Goal: Information Seeking & Learning: Find specific fact

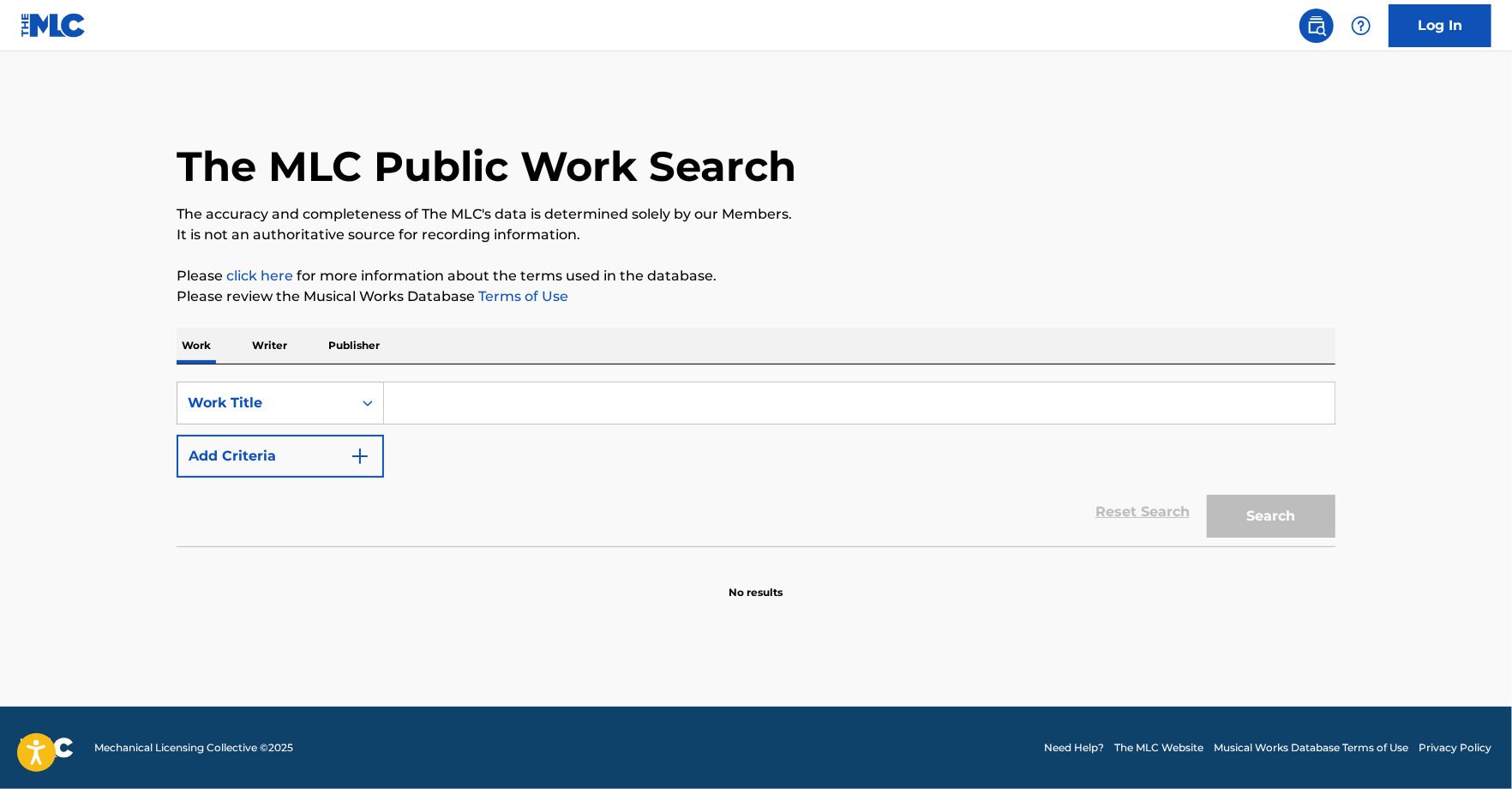
click at [286, 348] on p "Writer" at bounding box center [270, 346] width 46 height 36
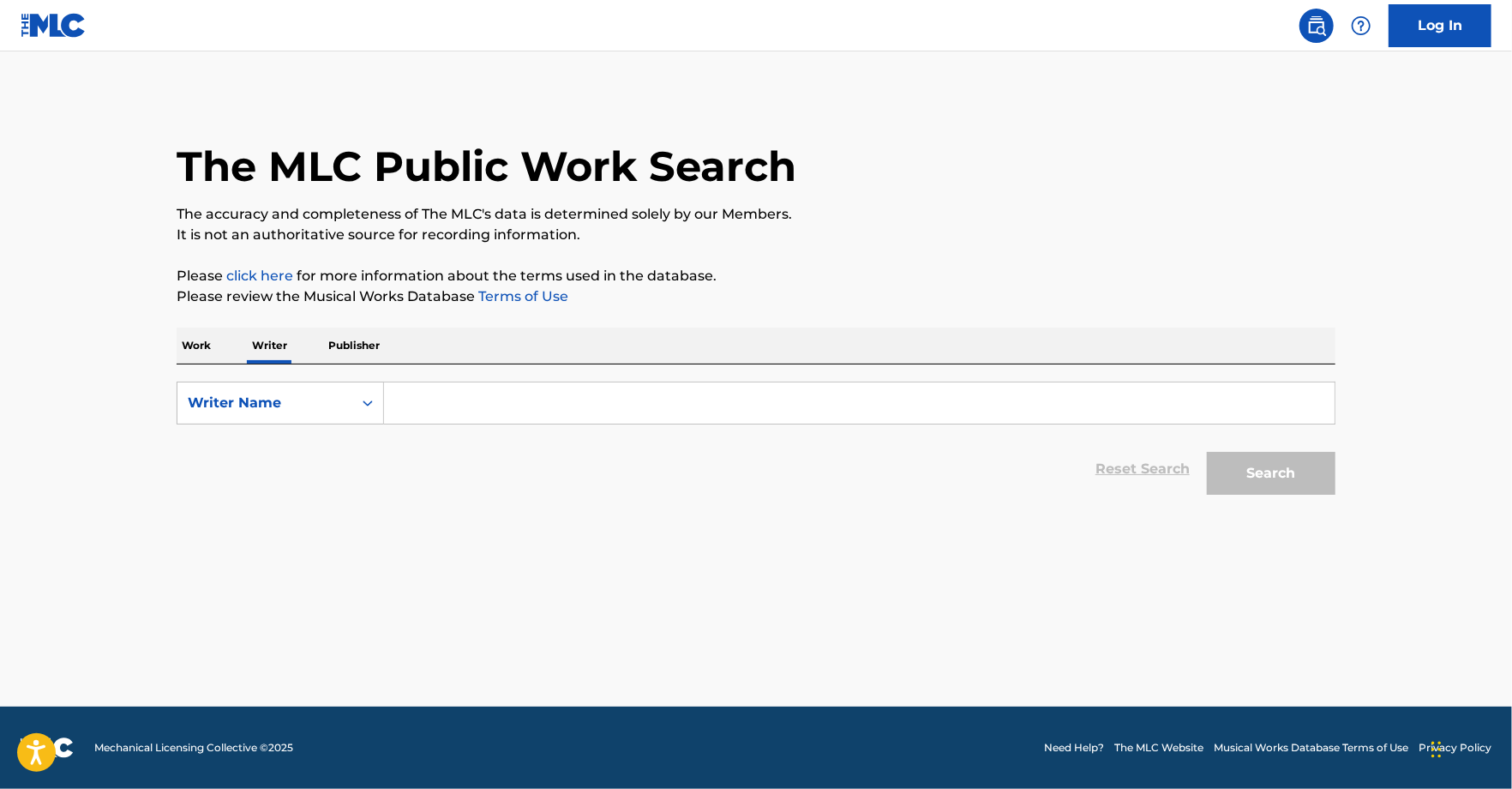
click at [439, 402] on input "Search Form" at bounding box center [860, 402] width 951 height 41
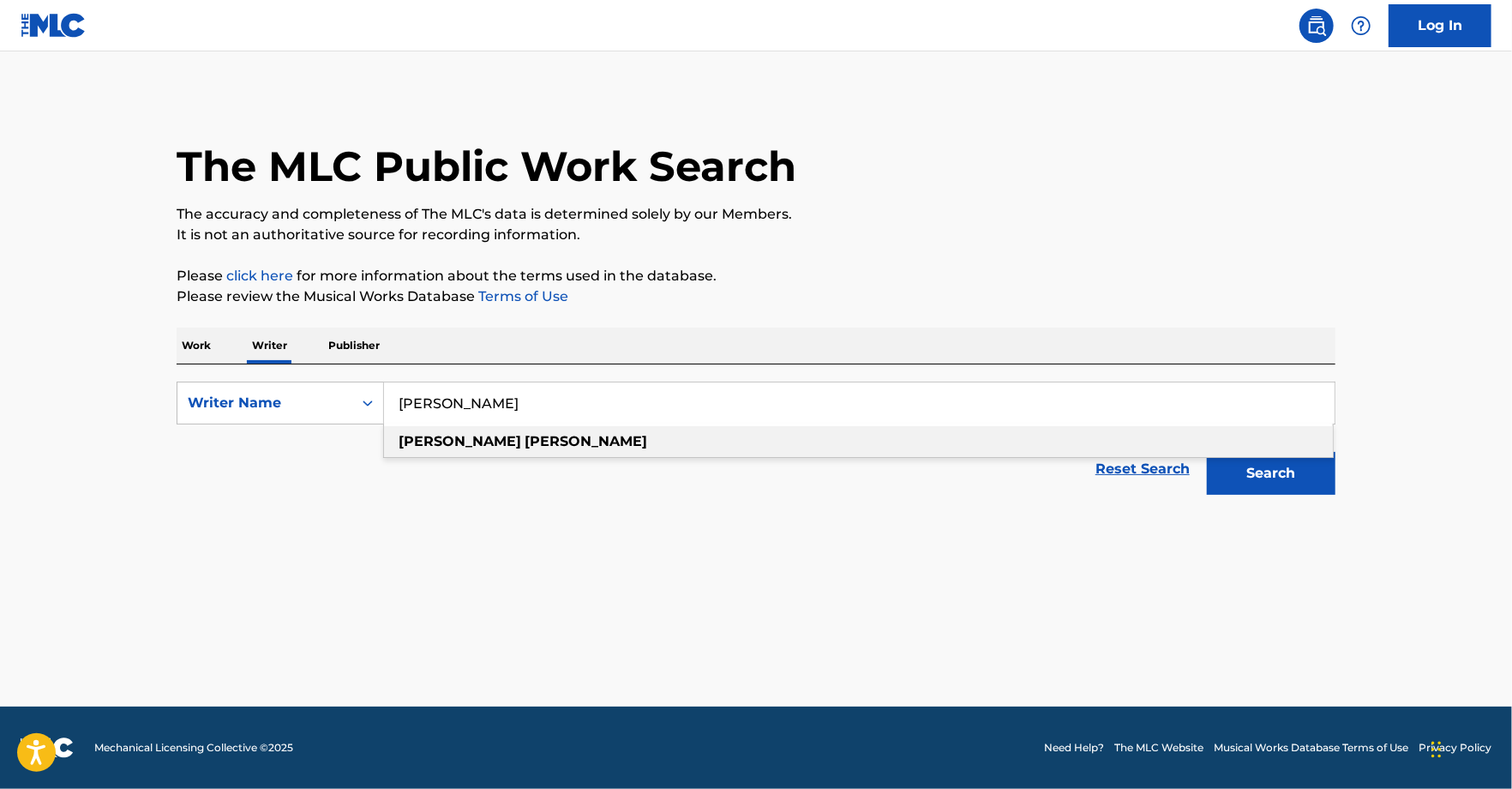
click at [751, 439] on div "[PERSON_NAME]" at bounding box center [859, 441] width 949 height 31
type input "[PERSON_NAME]"
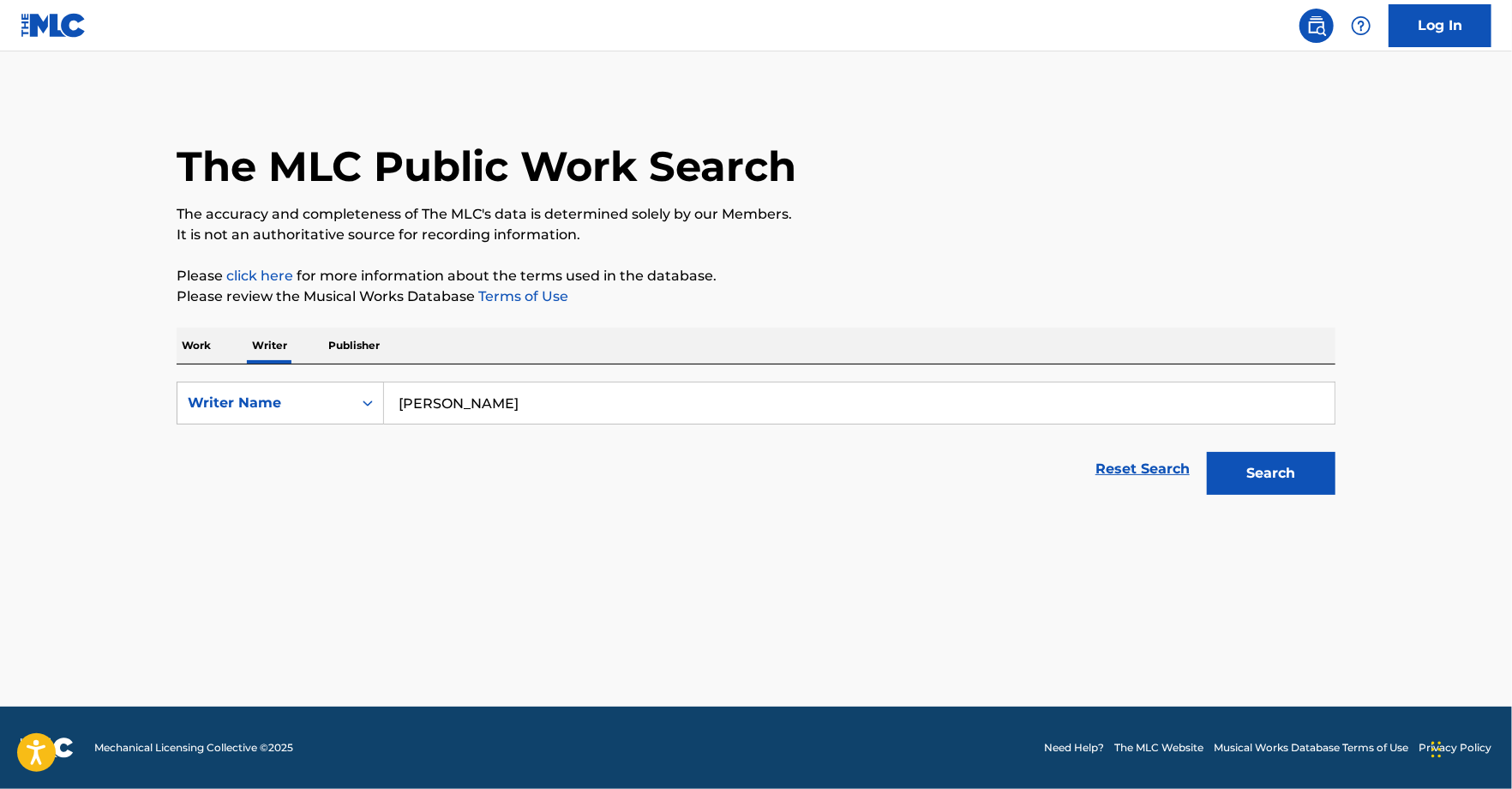
click at [1239, 477] on button "Search" at bounding box center [1271, 473] width 128 height 43
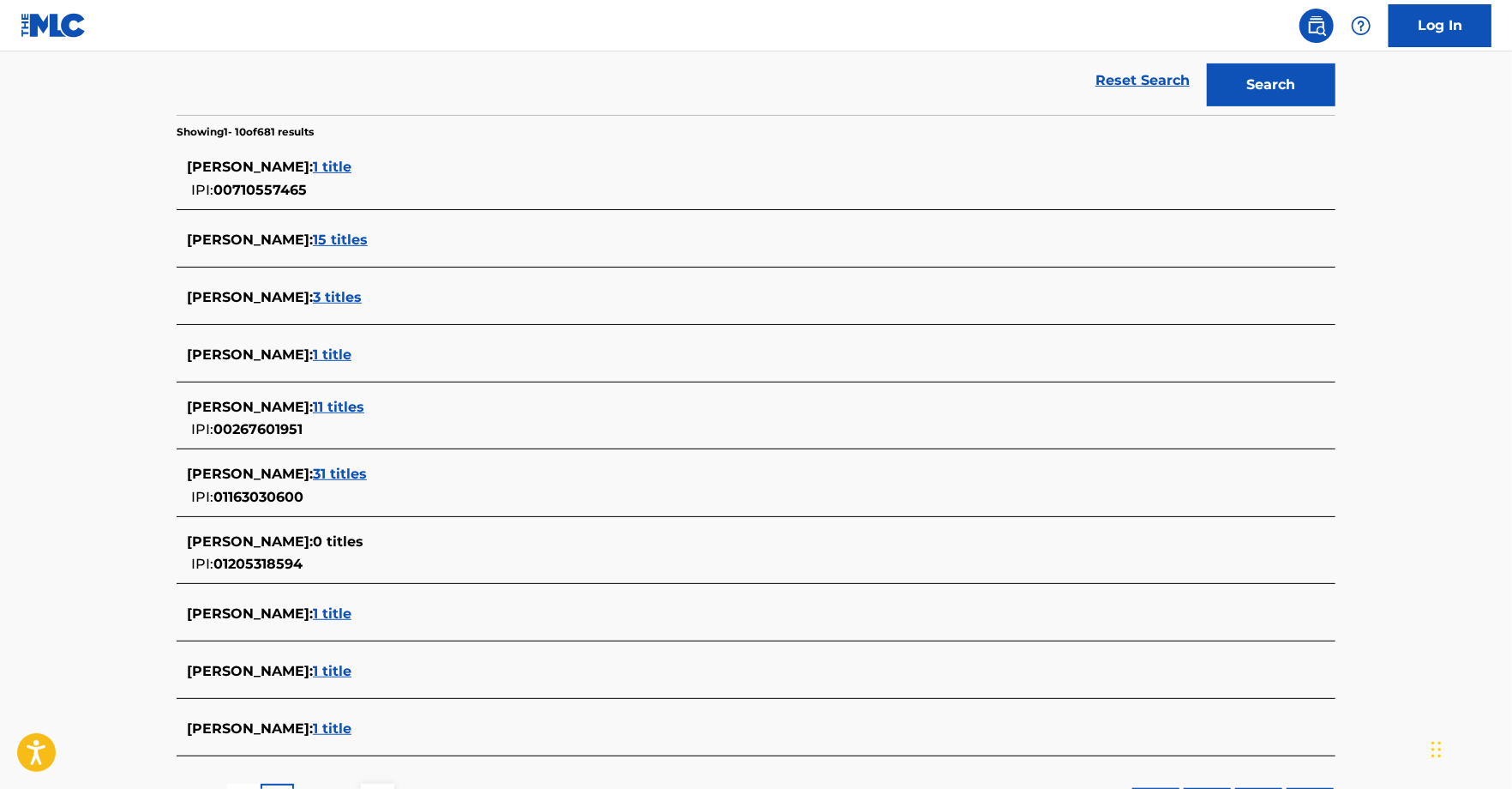
scroll to position [394, 0]
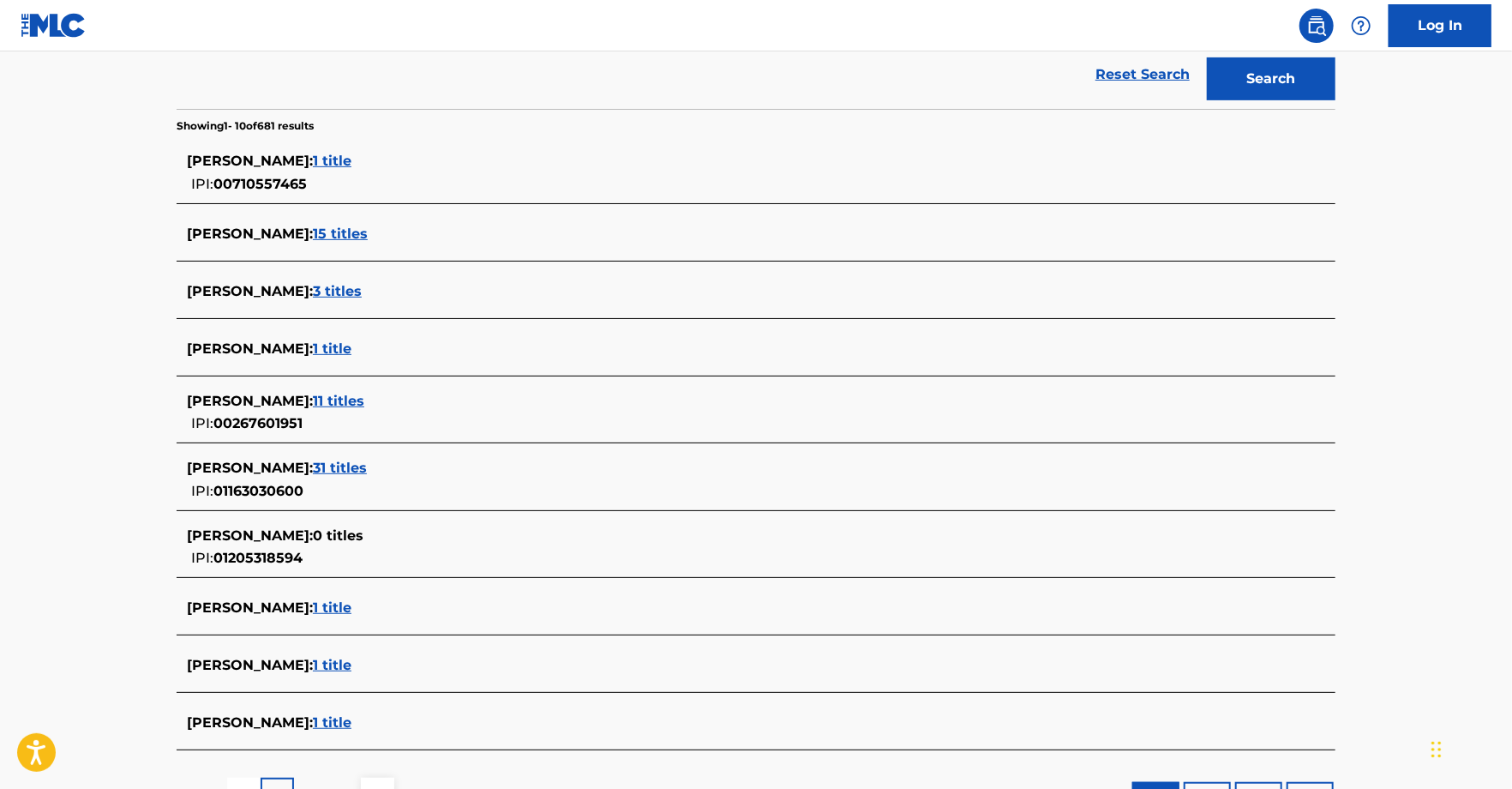
click at [358, 464] on span "31 titles" at bounding box center [340, 467] width 54 height 16
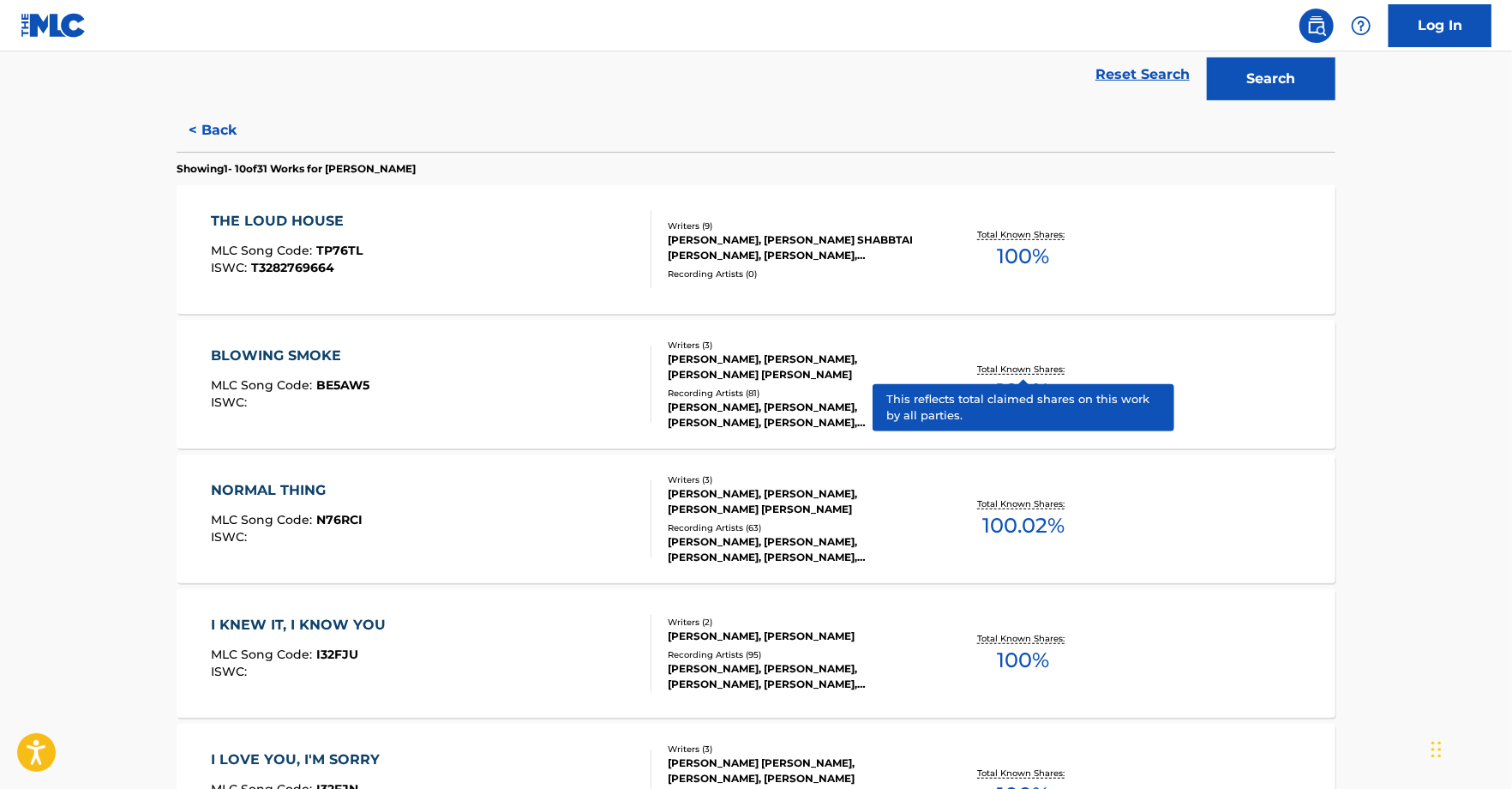
click at [1026, 373] on p "Total Known Shares:" at bounding box center [1023, 369] width 92 height 13
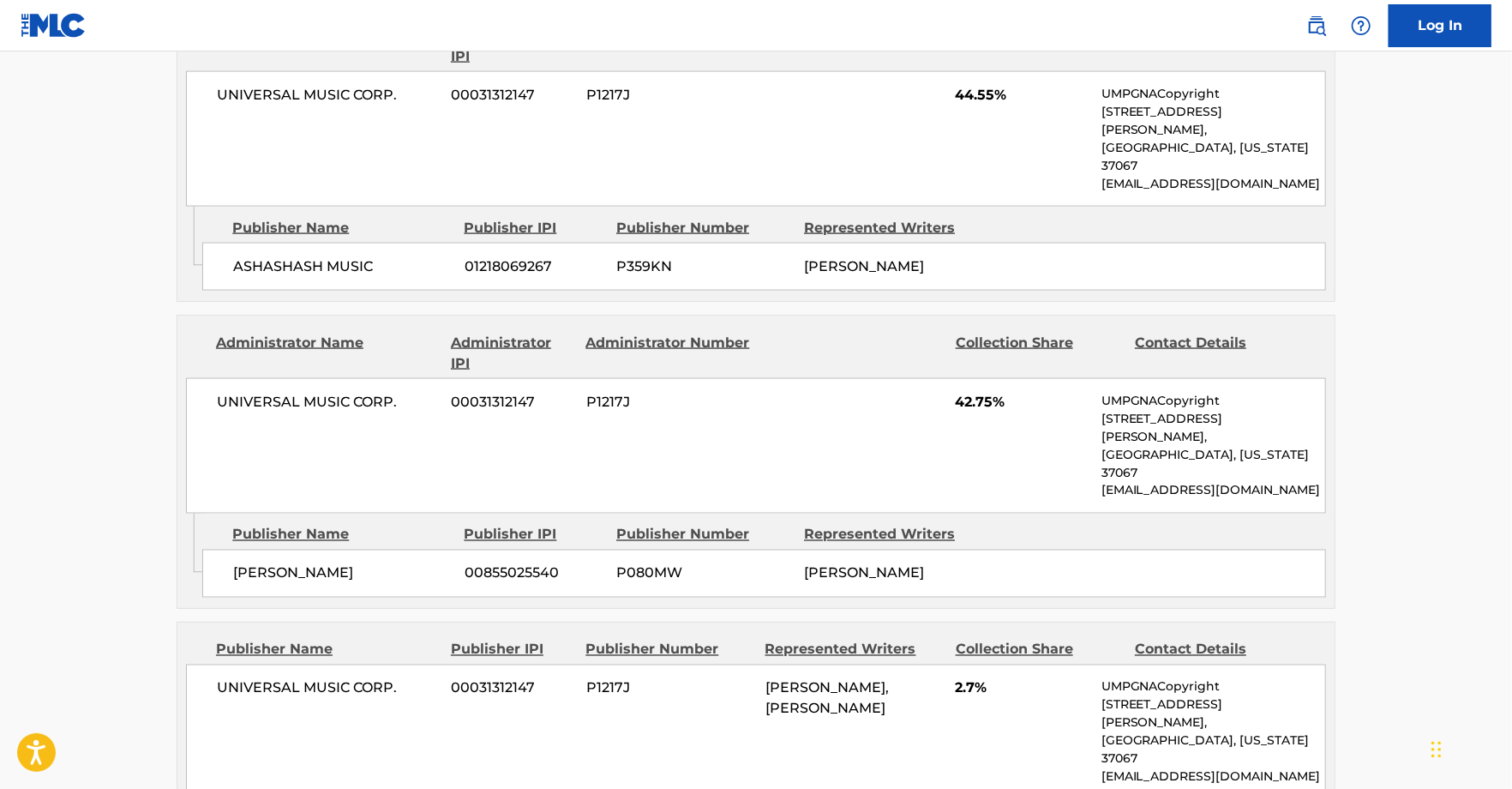
scroll to position [1537, 0]
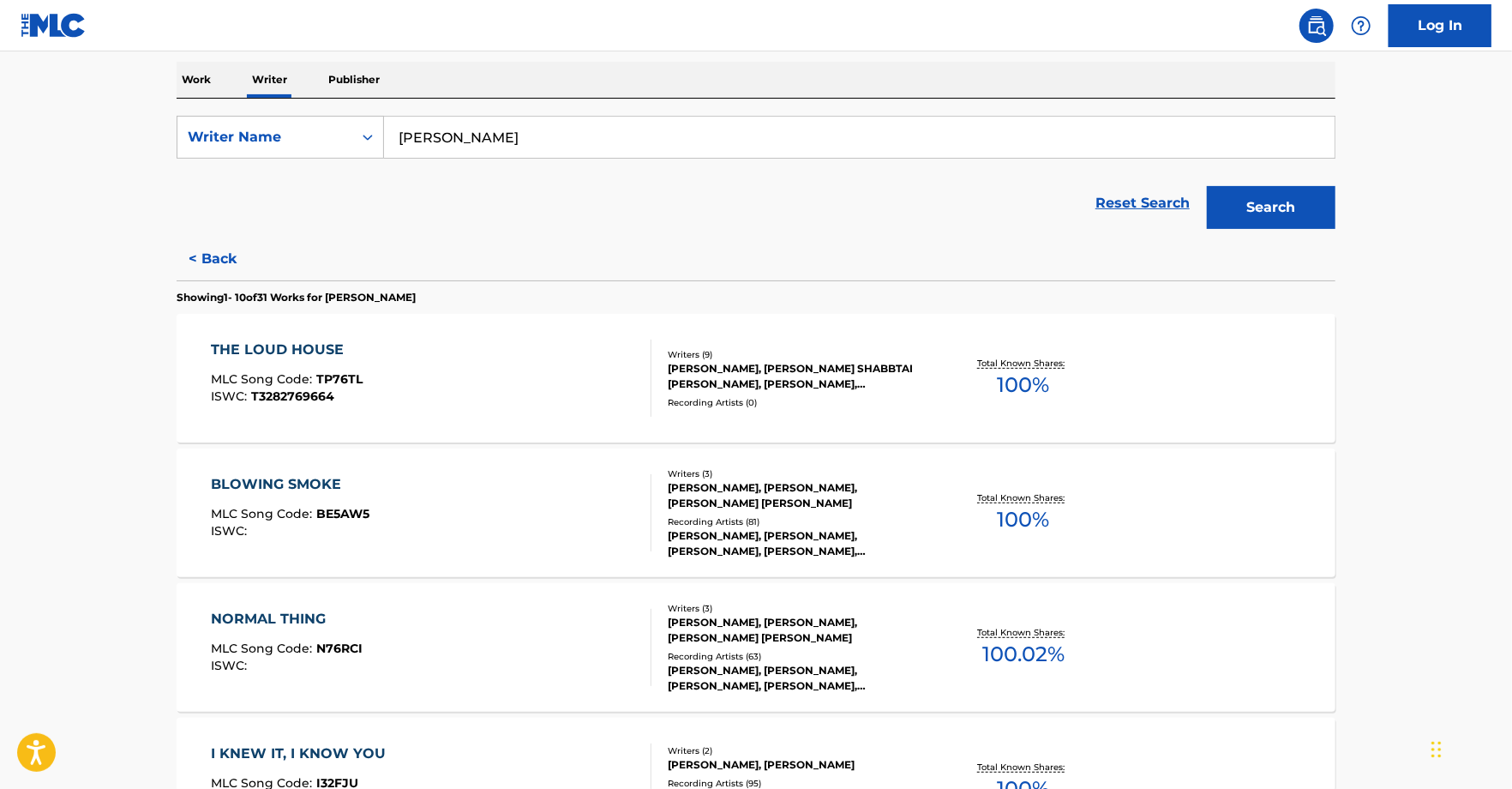
scroll to position [263, 0]
